Goal: Transaction & Acquisition: Purchase product/service

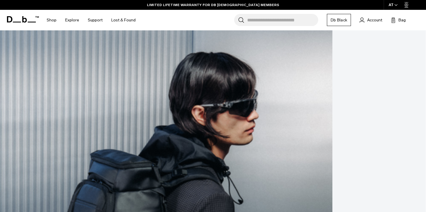
scroll to position [129, 0]
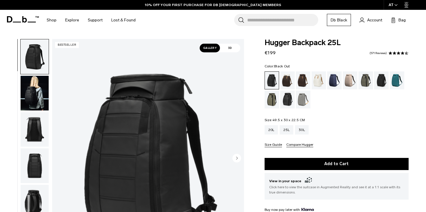
click at [36, 126] on img "button" at bounding box center [35, 129] width 28 height 35
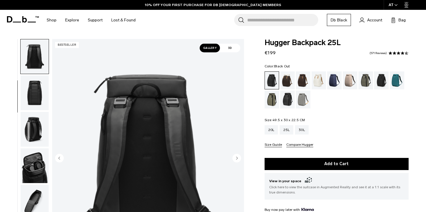
click at [34, 132] on img "button" at bounding box center [35, 129] width 28 height 35
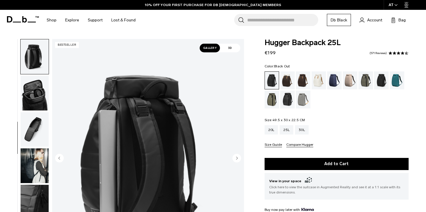
click at [37, 107] on img "button" at bounding box center [35, 93] width 28 height 35
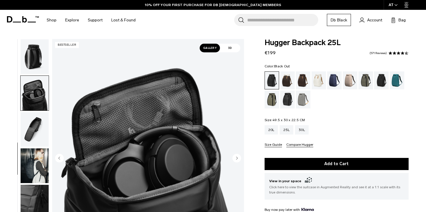
scroll to position [160, 0]
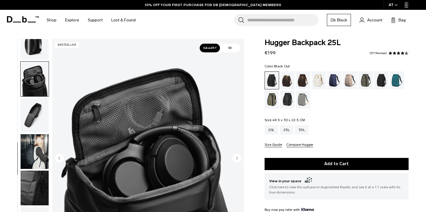
click at [36, 112] on img "button" at bounding box center [35, 115] width 28 height 35
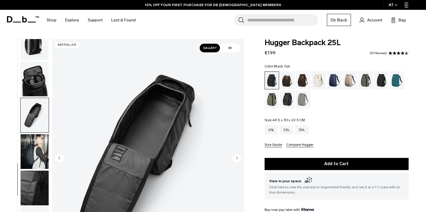
click at [37, 141] on img "button" at bounding box center [35, 151] width 28 height 35
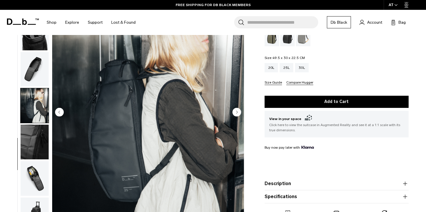
scroll to position [104, 0]
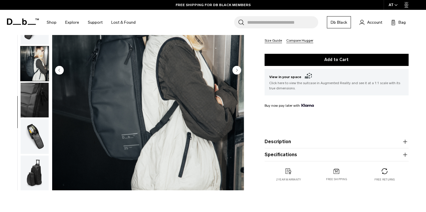
click at [36, 138] on img "button" at bounding box center [35, 136] width 28 height 35
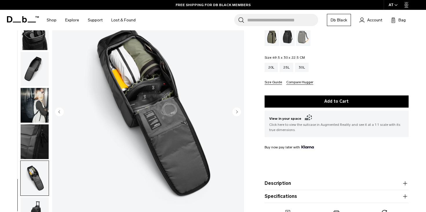
scroll to position [65, 0]
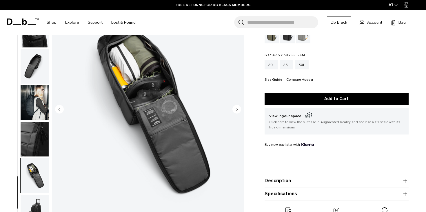
click at [238, 109] on circle "Next slide" at bounding box center [236, 109] width 9 height 9
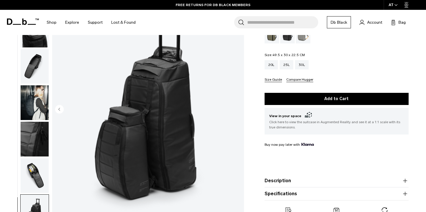
click at [237, 109] on img "11 / 11" at bounding box center [148, 109] width 192 height 239
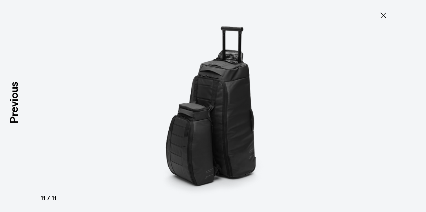
click at [384, 15] on icon at bounding box center [382, 15] width 9 height 9
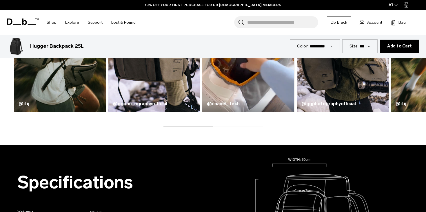
scroll to position [397, 0]
